Goal: Task Accomplishment & Management: Manage account settings

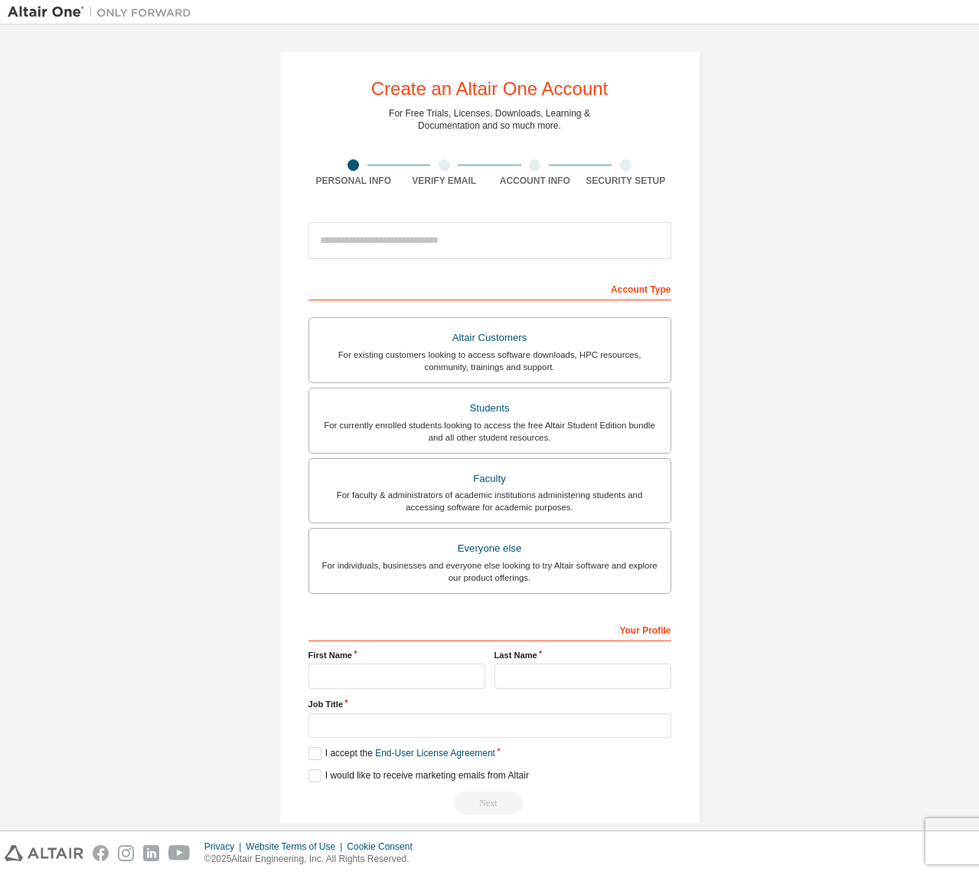
scroll to position [21, 0]
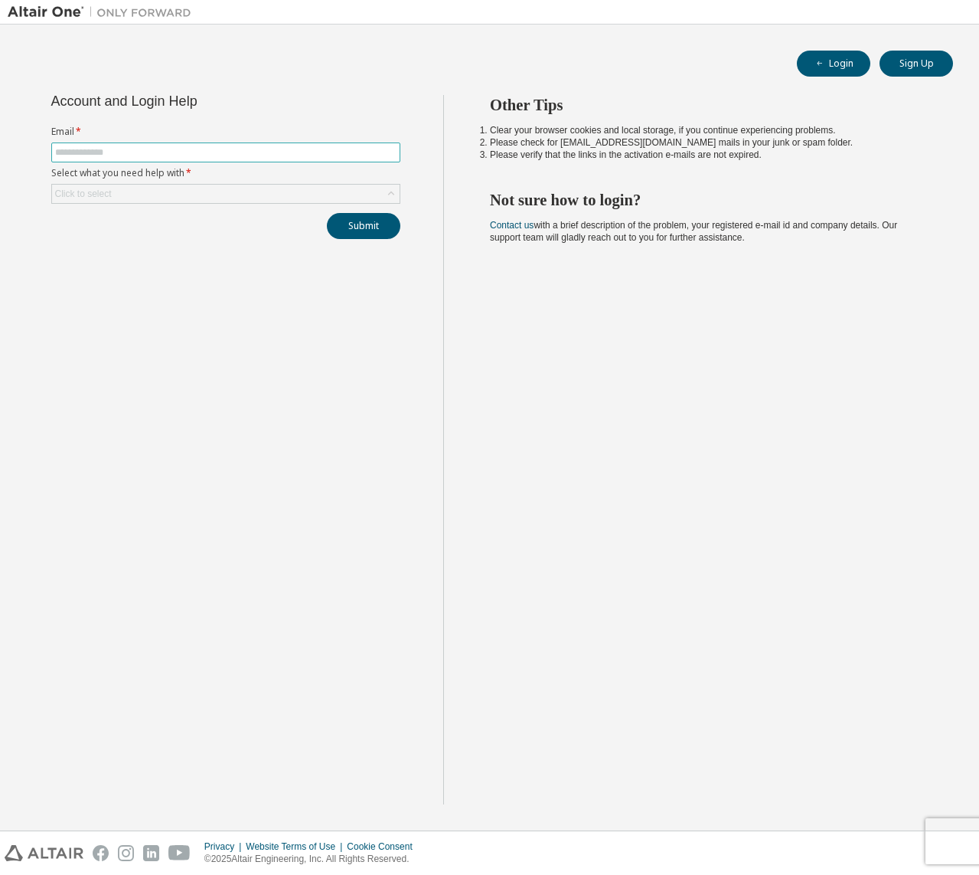
click at [231, 150] on input "text" at bounding box center [226, 152] width 342 height 12
type input "**********"
click at [192, 190] on div "Click to select" at bounding box center [226, 194] width 348 height 18
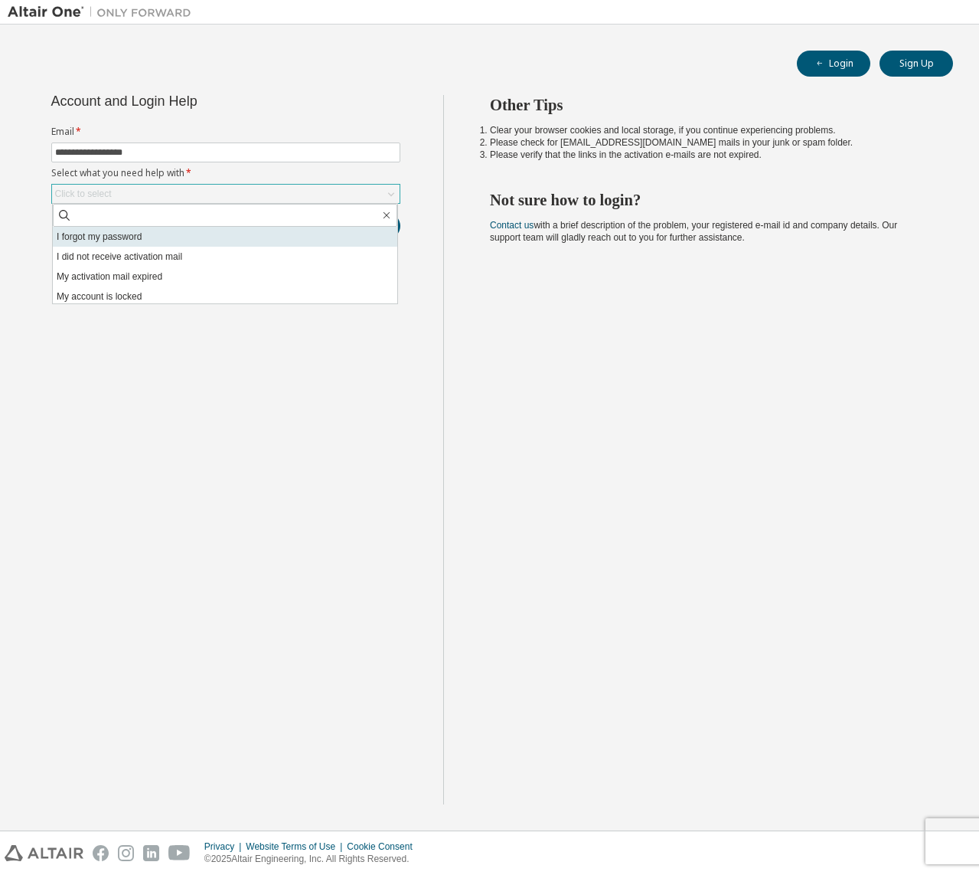
click at [164, 237] on li "I forgot my password" at bounding box center [225, 237] width 345 height 20
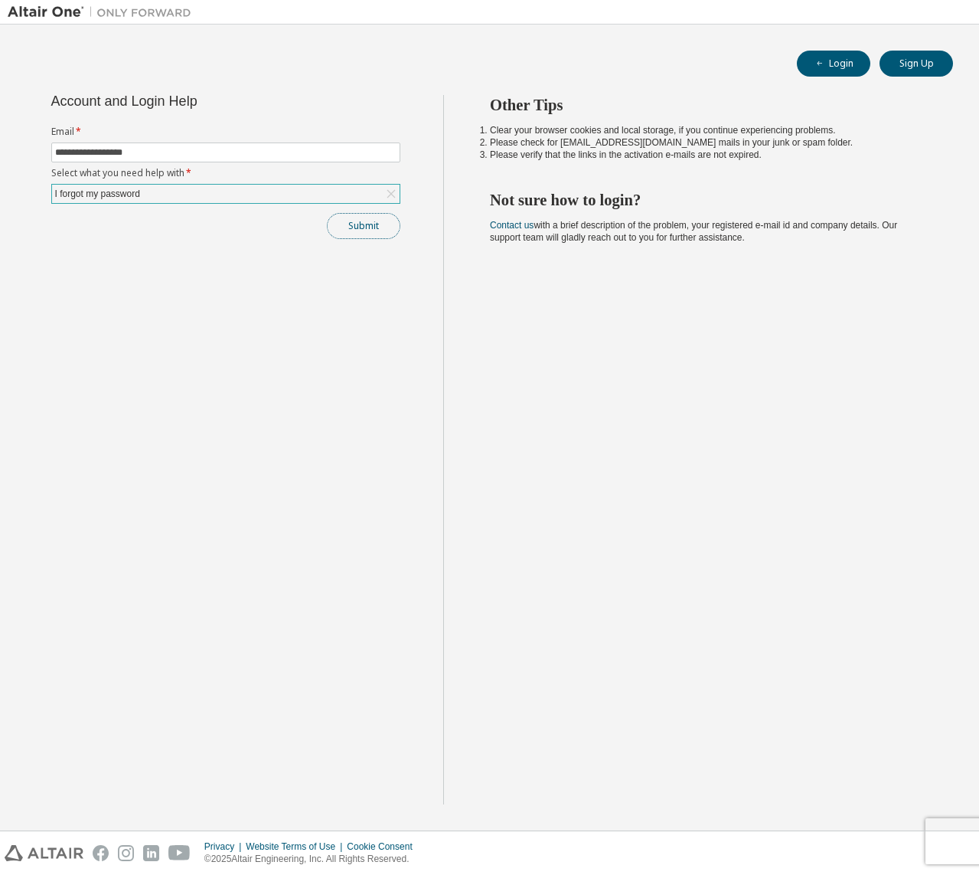
click at [376, 234] on button "Submit" at bounding box center [364, 226] width 74 height 26
click at [349, 237] on button "Submit" at bounding box center [364, 226] width 74 height 26
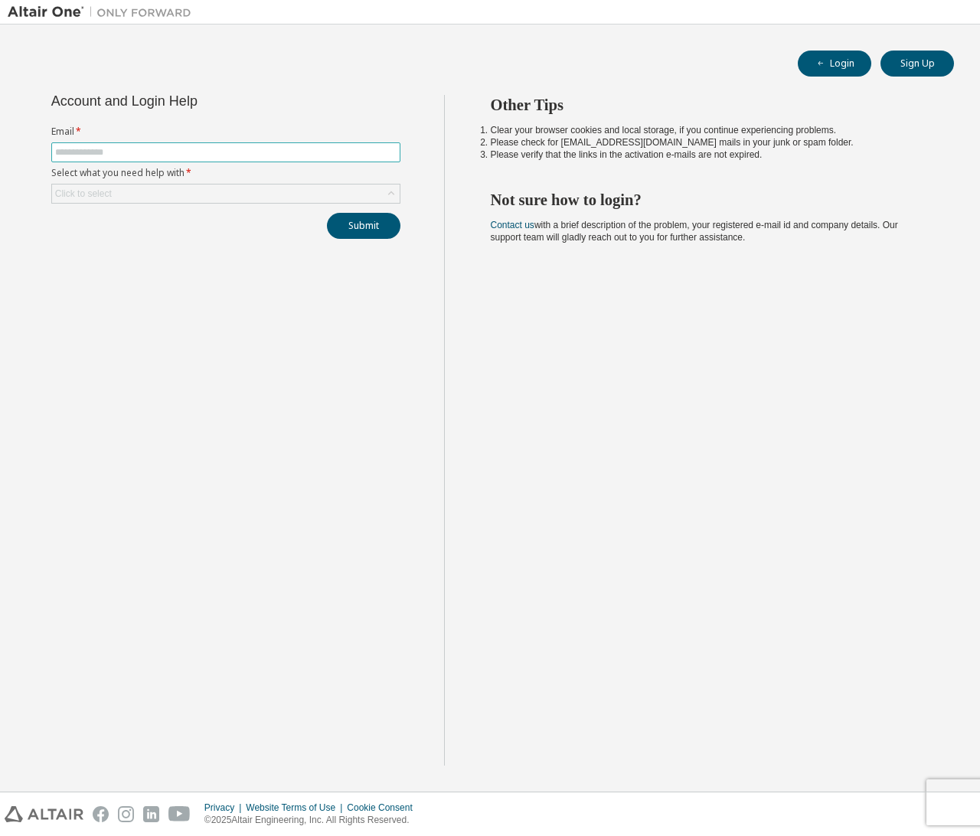
click at [292, 151] on input "text" at bounding box center [226, 152] width 342 height 12
type input "**********"
click at [218, 200] on div "Click to select" at bounding box center [226, 194] width 348 height 18
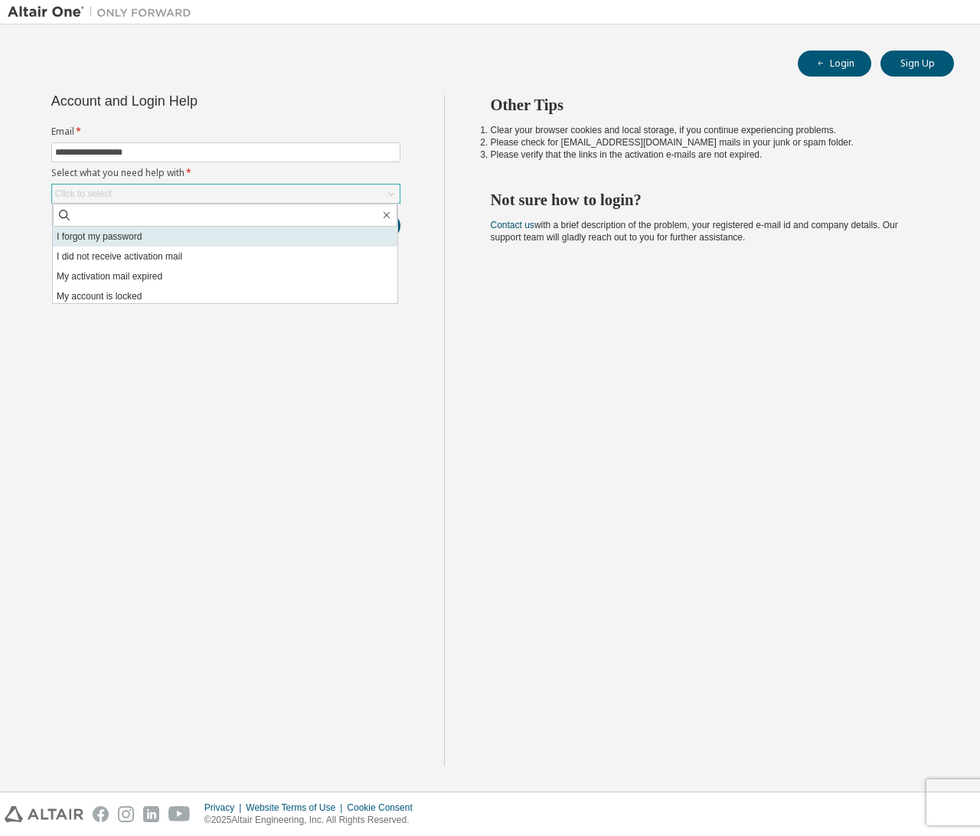
click at [205, 230] on li "I forgot my password" at bounding box center [225, 237] width 345 height 20
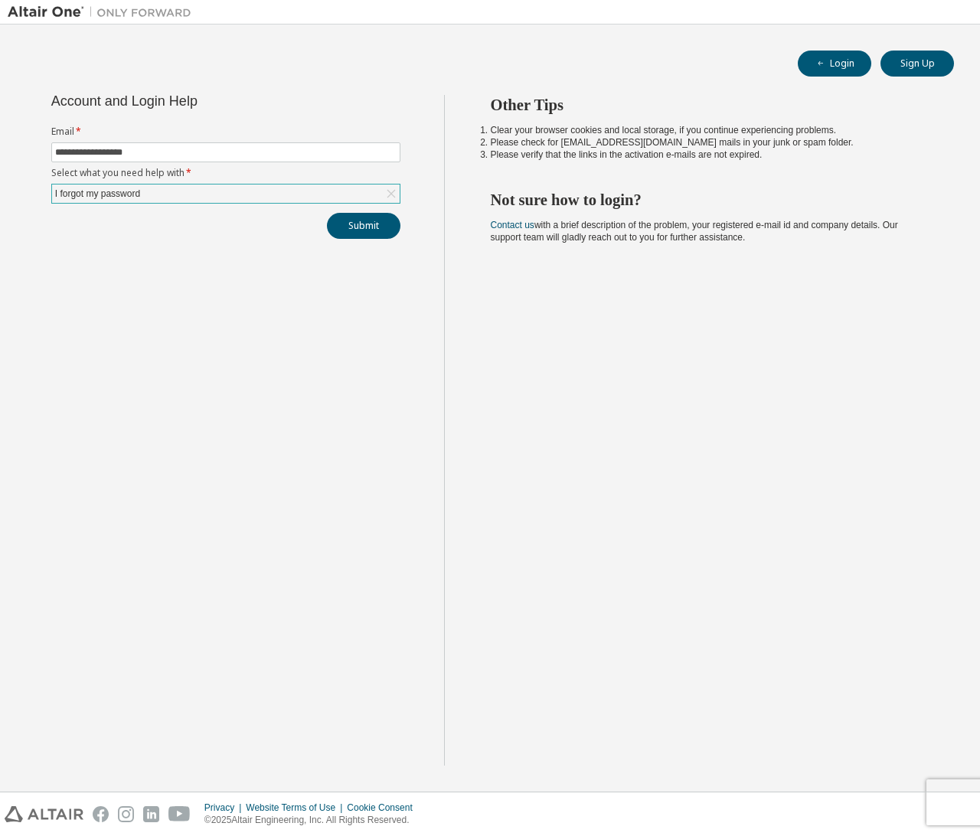
click at [316, 210] on div "**********" at bounding box center [226, 167] width 368 height 144
click at [299, 194] on div "I forgot my password" at bounding box center [226, 194] width 348 height 18
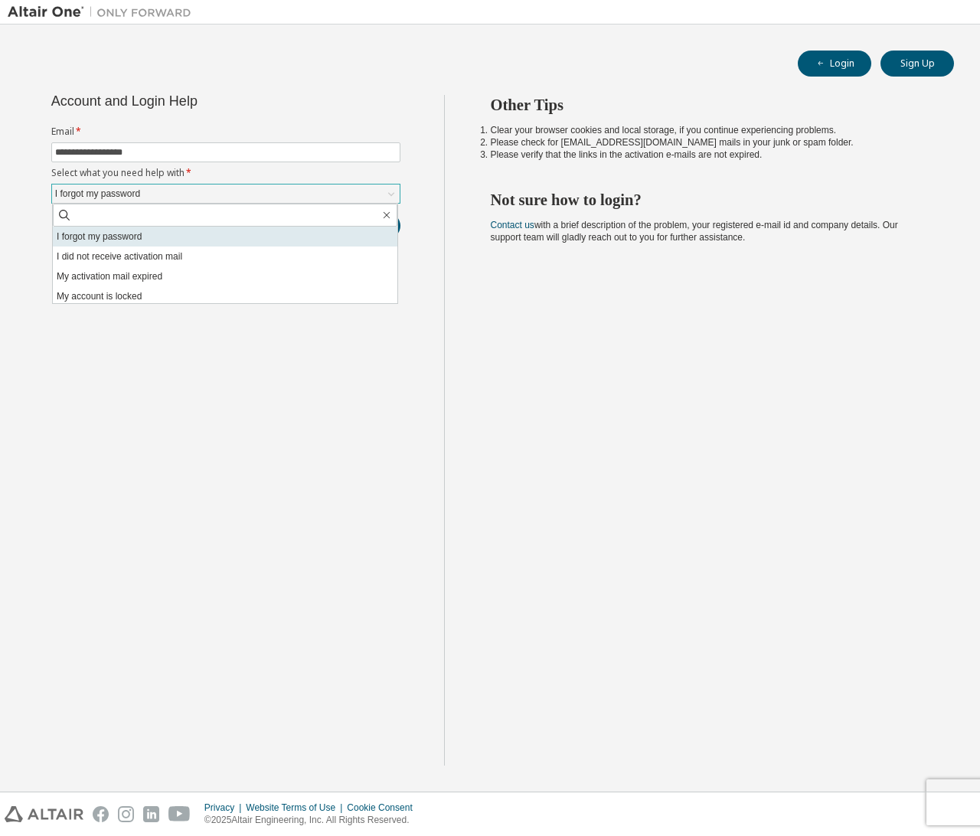
click at [274, 231] on li "I forgot my password" at bounding box center [225, 237] width 345 height 20
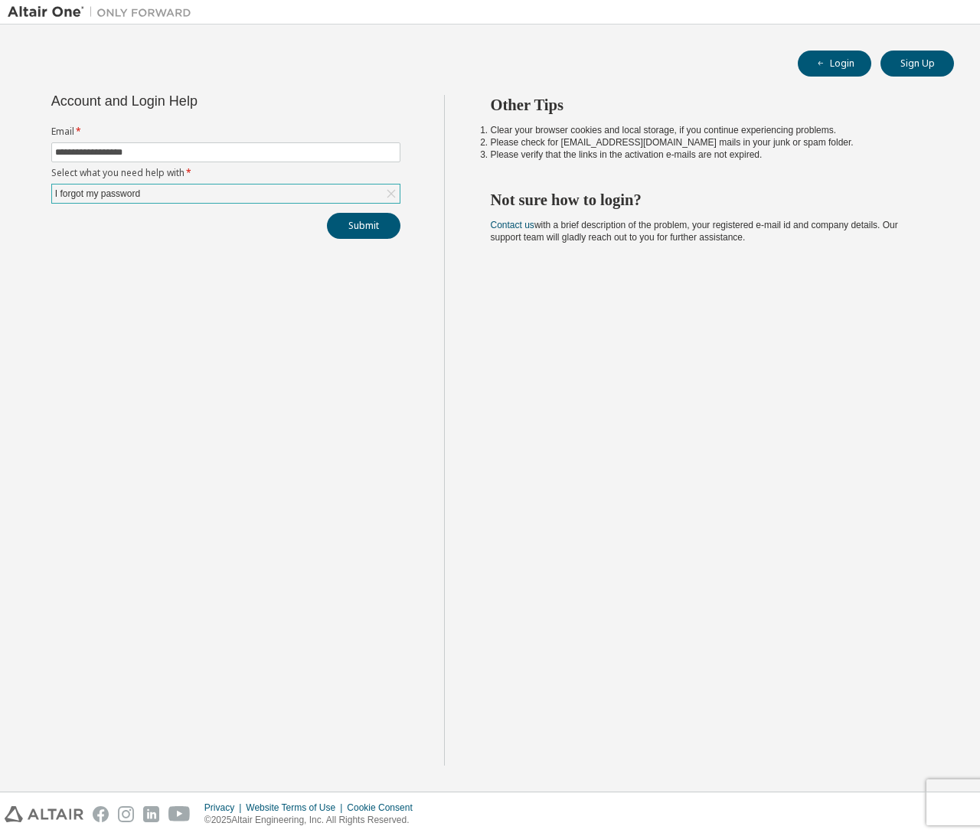
click at [368, 240] on div "**********" at bounding box center [226, 430] width 437 height 671
click at [368, 226] on button "Submit" at bounding box center [364, 226] width 74 height 26
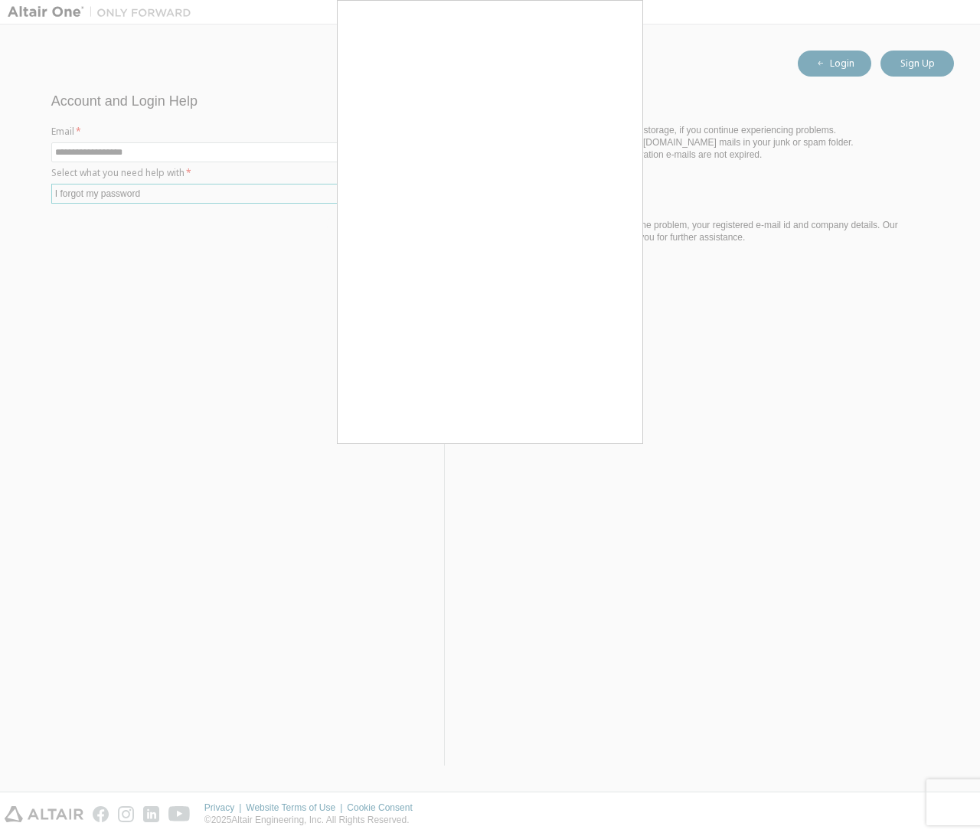
click at [605, 450] on div at bounding box center [490, 418] width 980 height 836
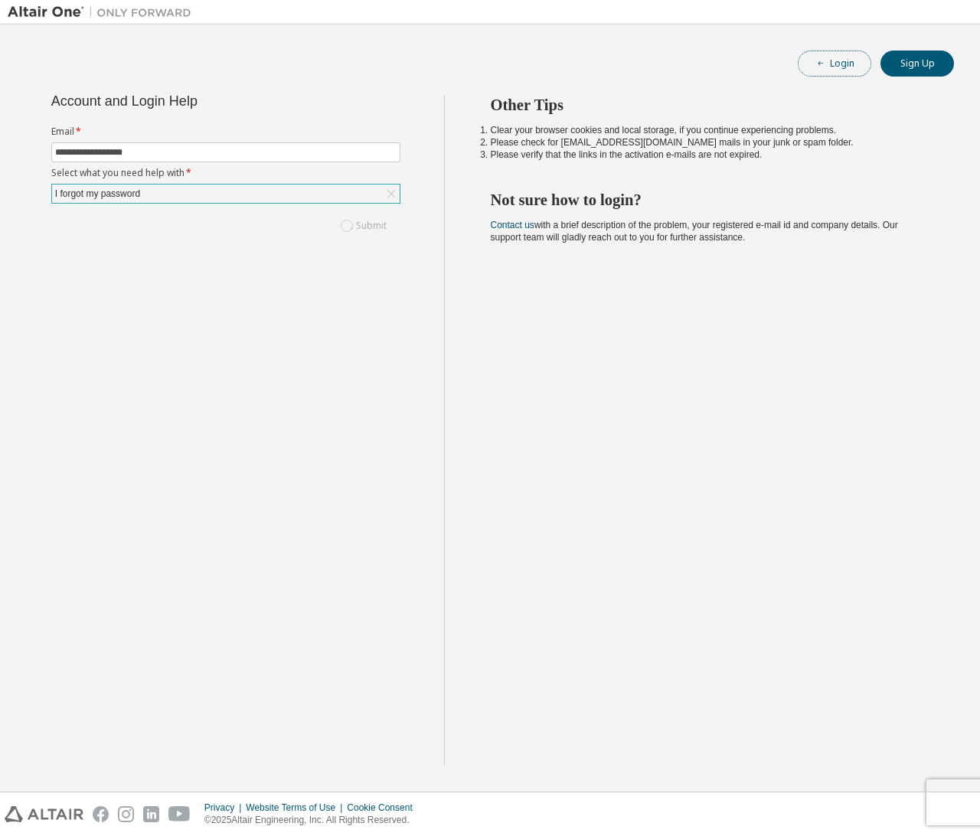
drag, startPoint x: 819, startPoint y: 63, endPoint x: 869, endPoint y: 64, distance: 50.6
click at [869, 64] on button "Login" at bounding box center [835, 64] width 74 height 26
click at [924, 65] on button "Sign Up" at bounding box center [918, 64] width 74 height 26
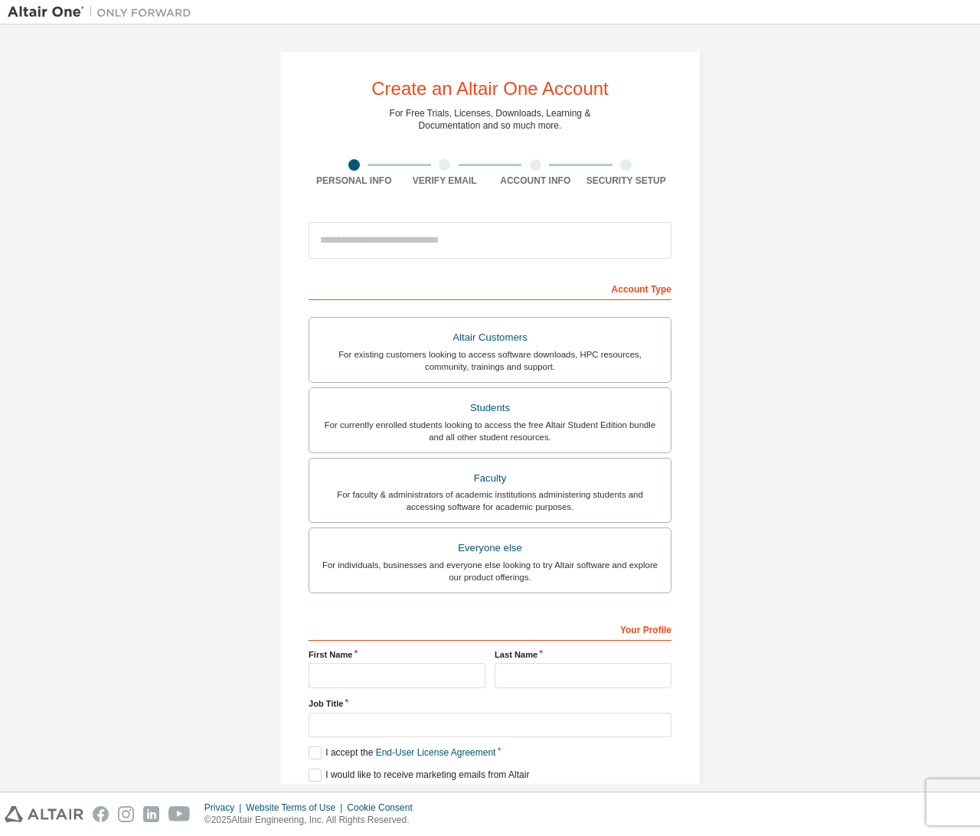
click at [443, 165] on div at bounding box center [444, 164] width 11 height 11
click at [433, 175] on div "Verify Email" at bounding box center [445, 181] width 91 height 12
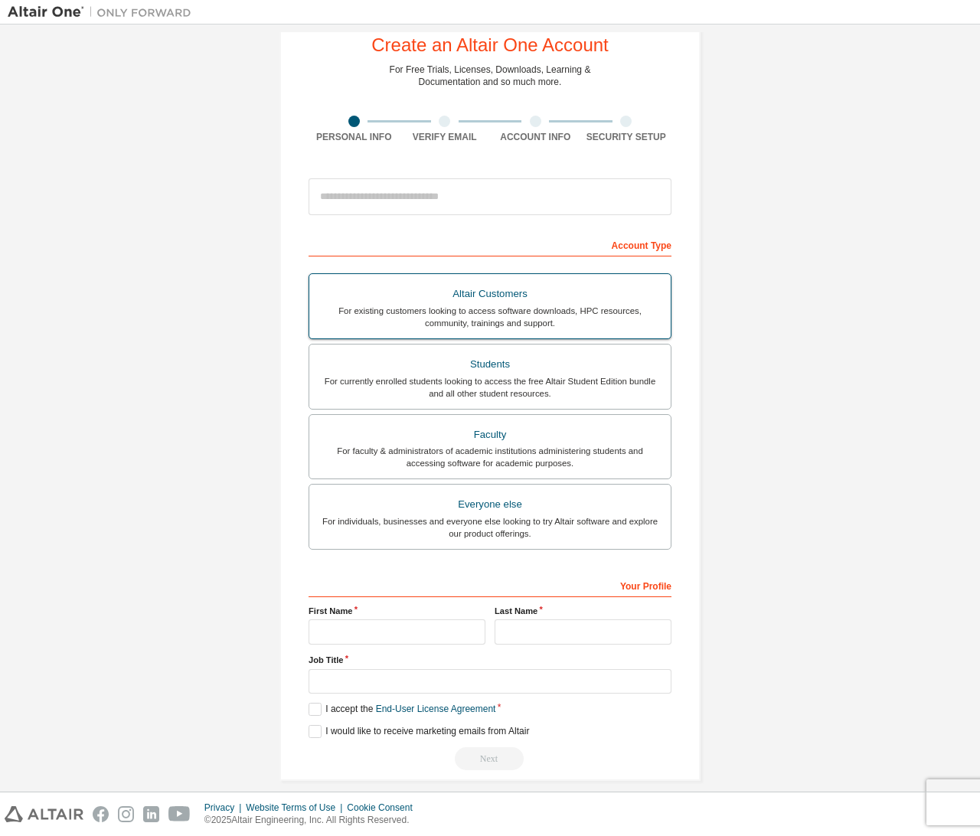
scroll to position [59, 0]
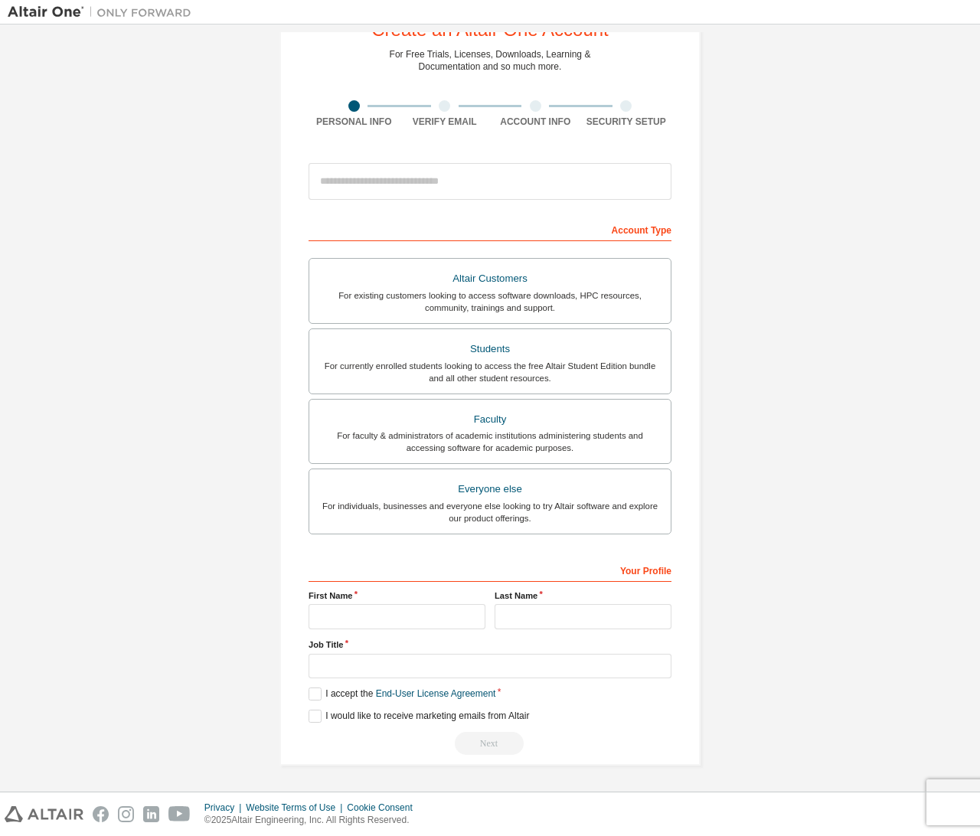
click at [38, 5] on img at bounding box center [103, 12] width 191 height 15
click at [38, 10] on img at bounding box center [103, 12] width 191 height 15
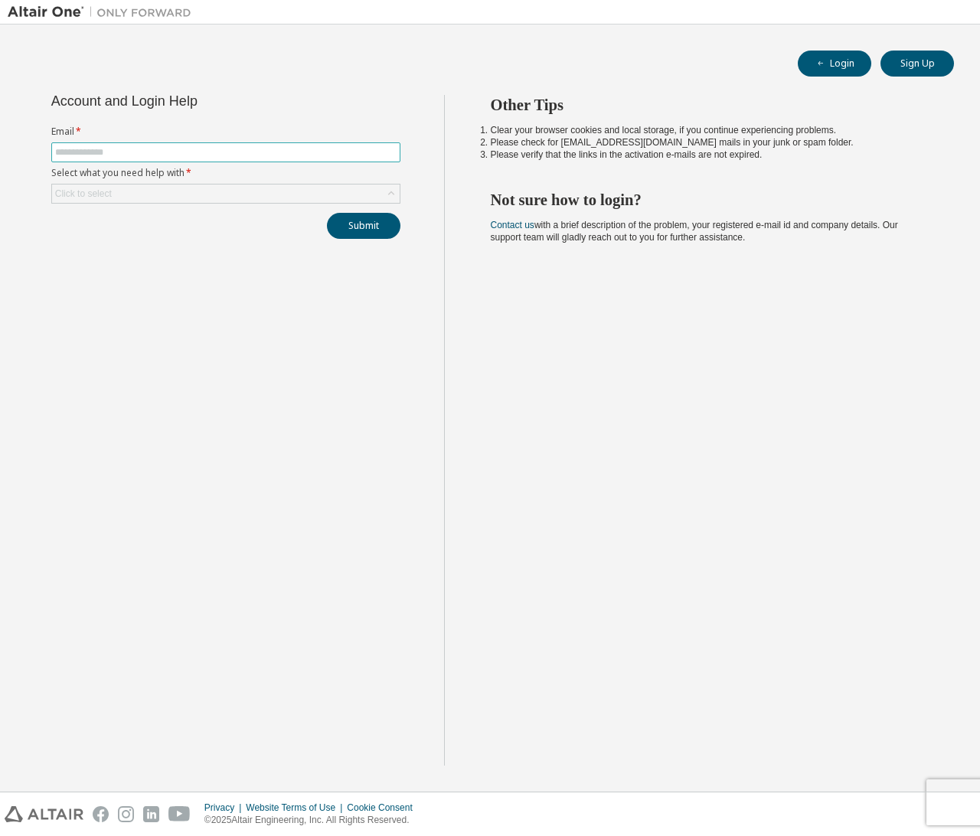
click at [322, 161] on span at bounding box center [225, 152] width 349 height 20
click at [320, 154] on input "text" at bounding box center [226, 152] width 342 height 12
type input "**********"
click at [309, 205] on div "**********" at bounding box center [226, 167] width 368 height 144
click at [295, 191] on div "Click to select" at bounding box center [226, 194] width 348 height 18
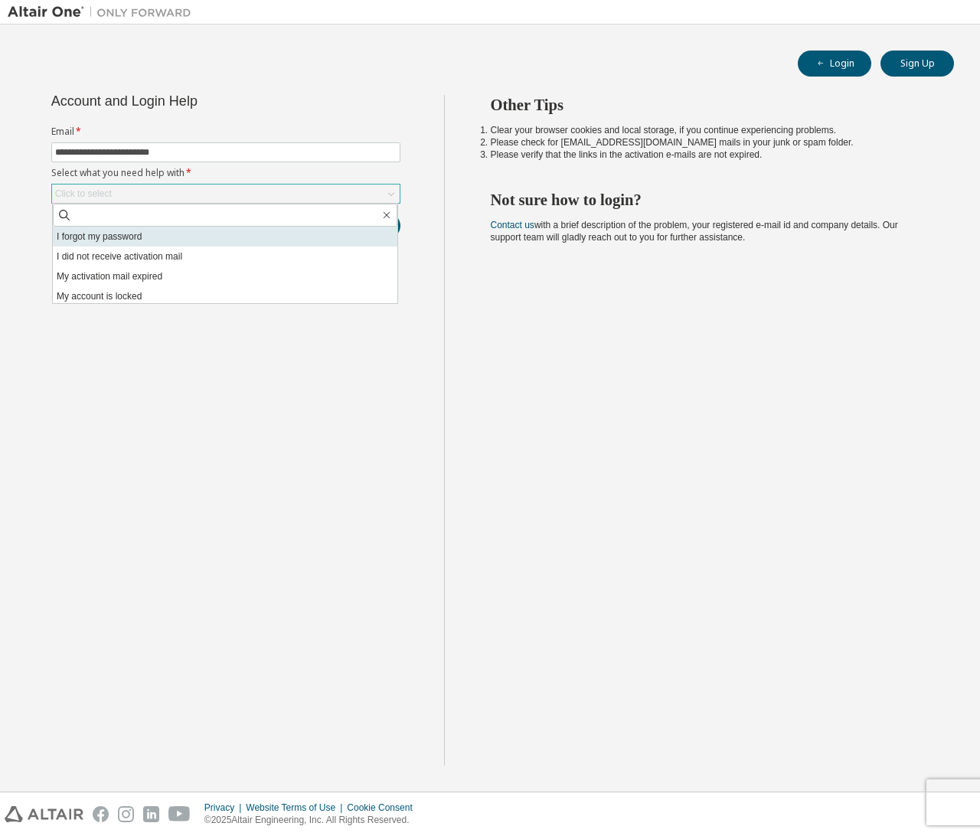
click at [264, 241] on li "I forgot my password" at bounding box center [225, 237] width 345 height 20
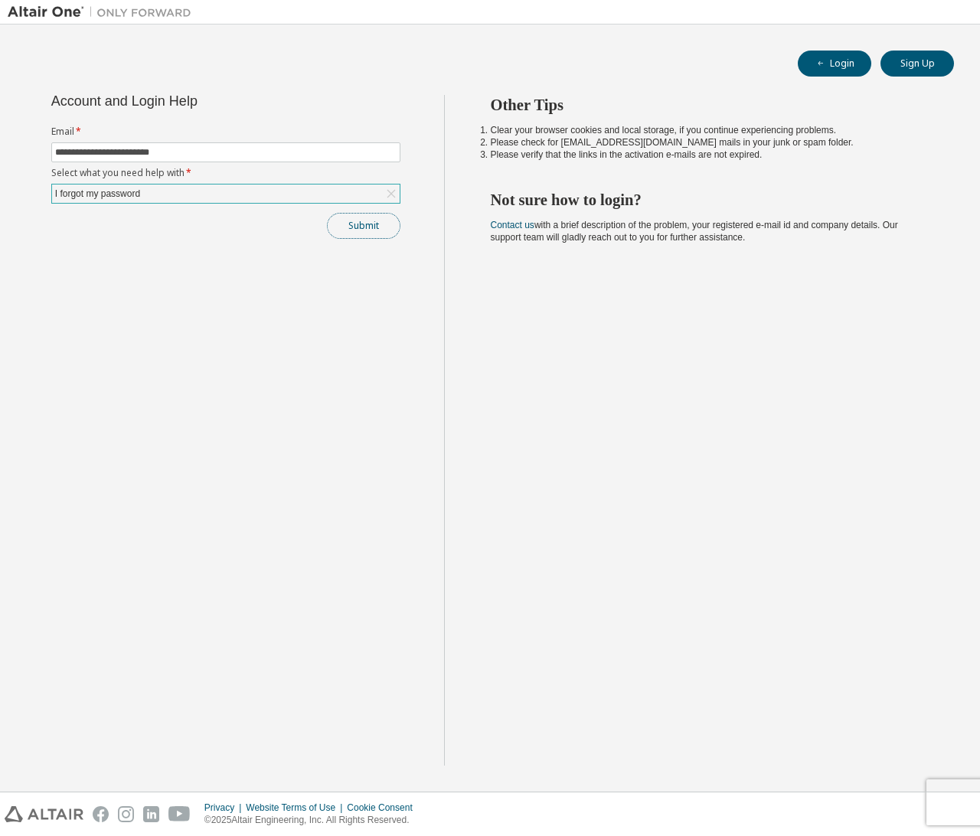
click at [364, 213] on button "Submit" at bounding box center [364, 226] width 74 height 26
click at [376, 214] on button "Submit" at bounding box center [364, 226] width 74 height 26
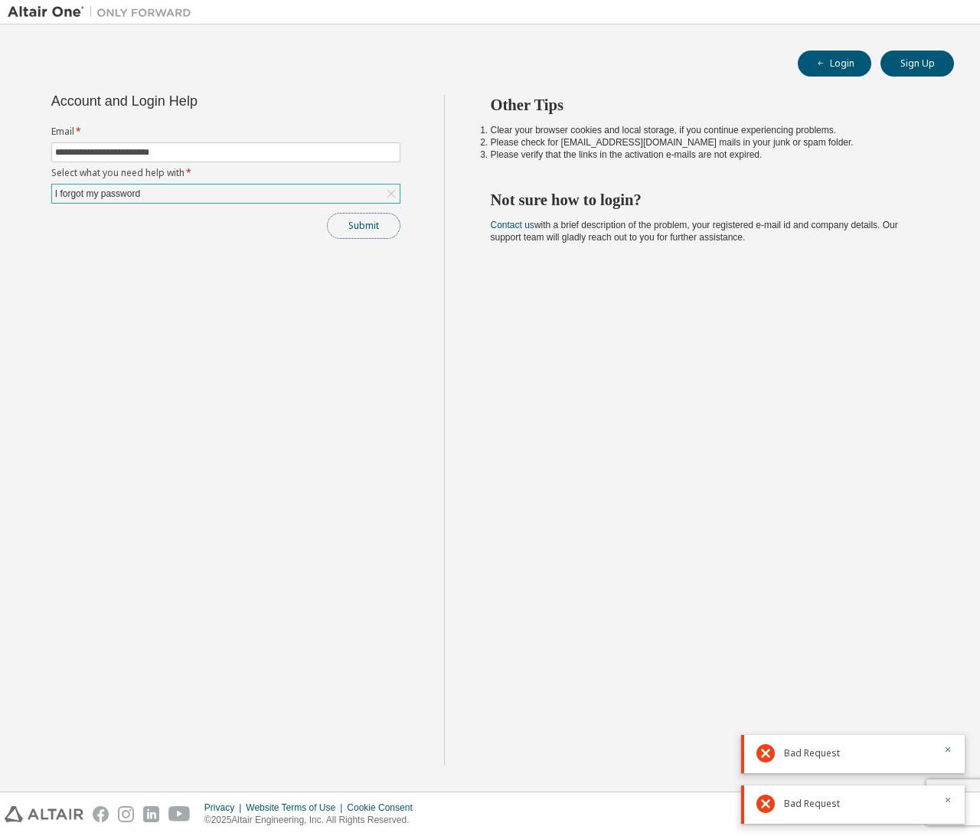
click at [378, 237] on button "Submit" at bounding box center [364, 226] width 74 height 26
